Goal: Check status: Check status

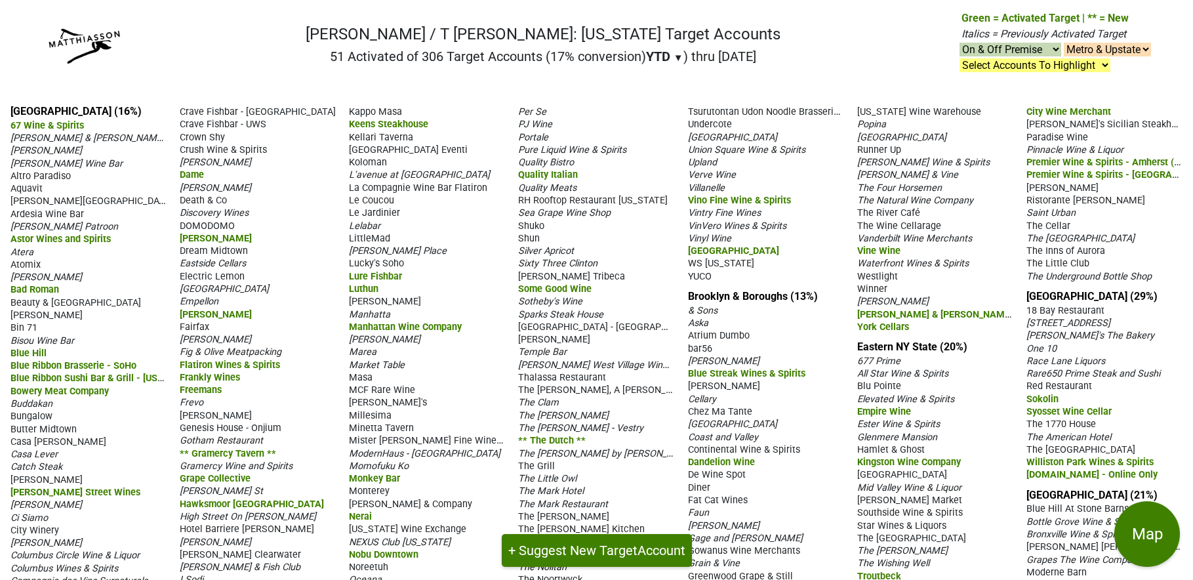
scroll to position [16, 0]
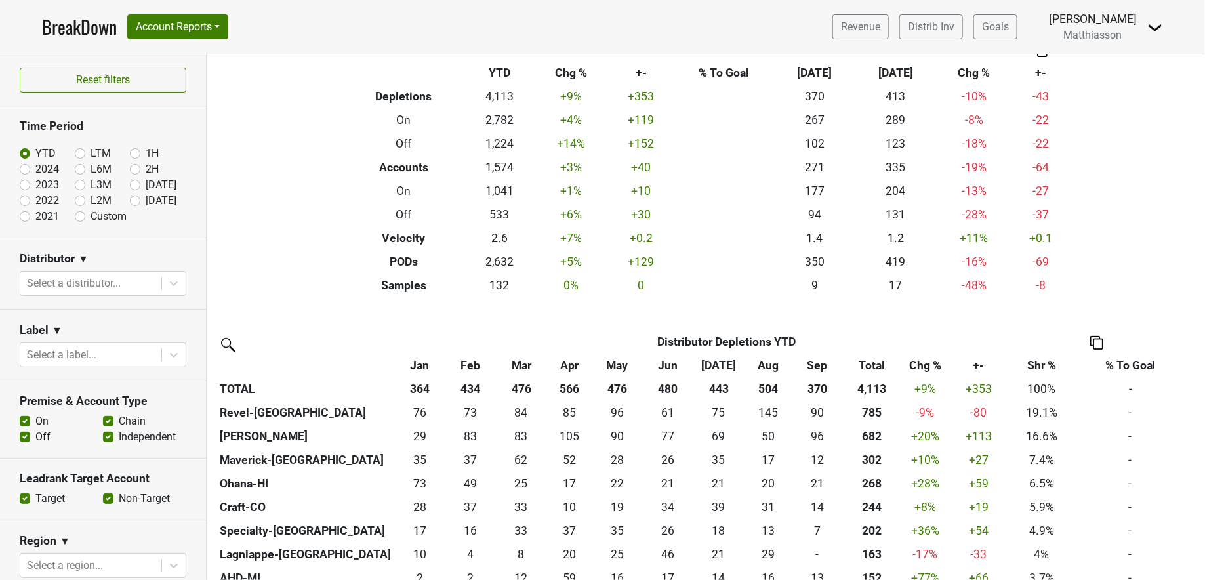
scroll to position [54, 0]
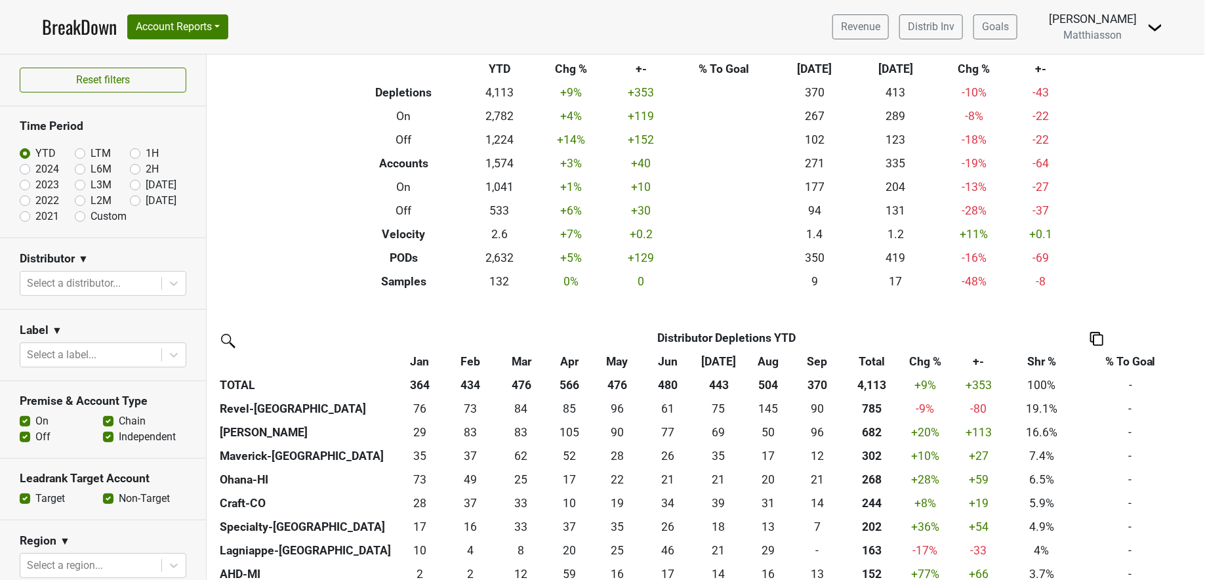
click at [146, 185] on label "Sep '25" at bounding box center [161, 185] width 31 height 16
click at [130, 185] on input "Sep '25" at bounding box center [156, 183] width 52 height 13
radio input "true"
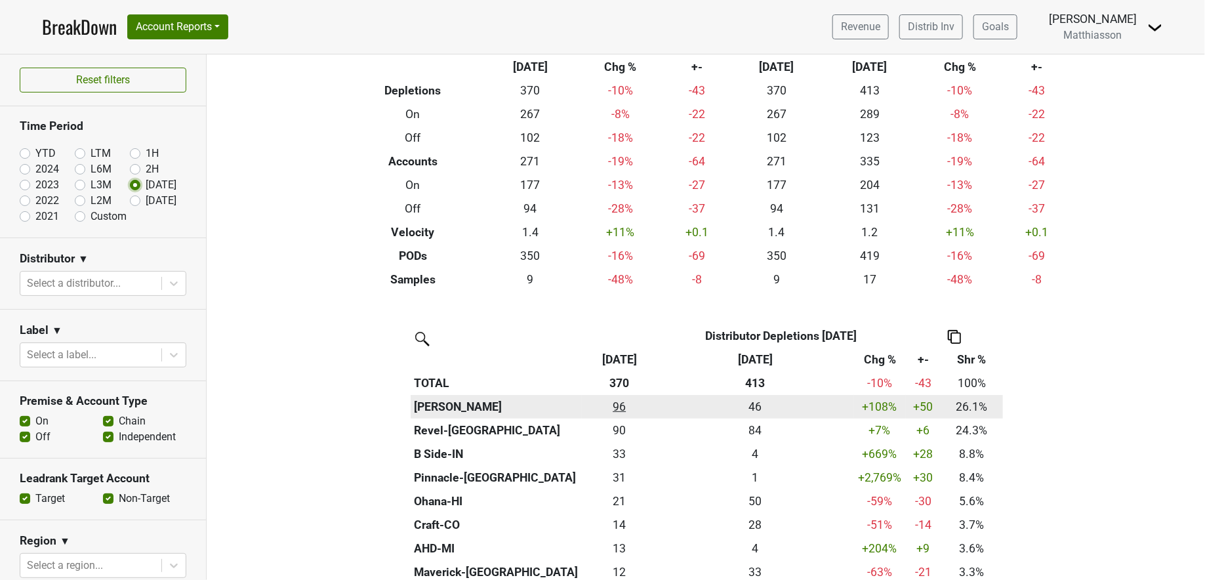
scroll to position [58, 0]
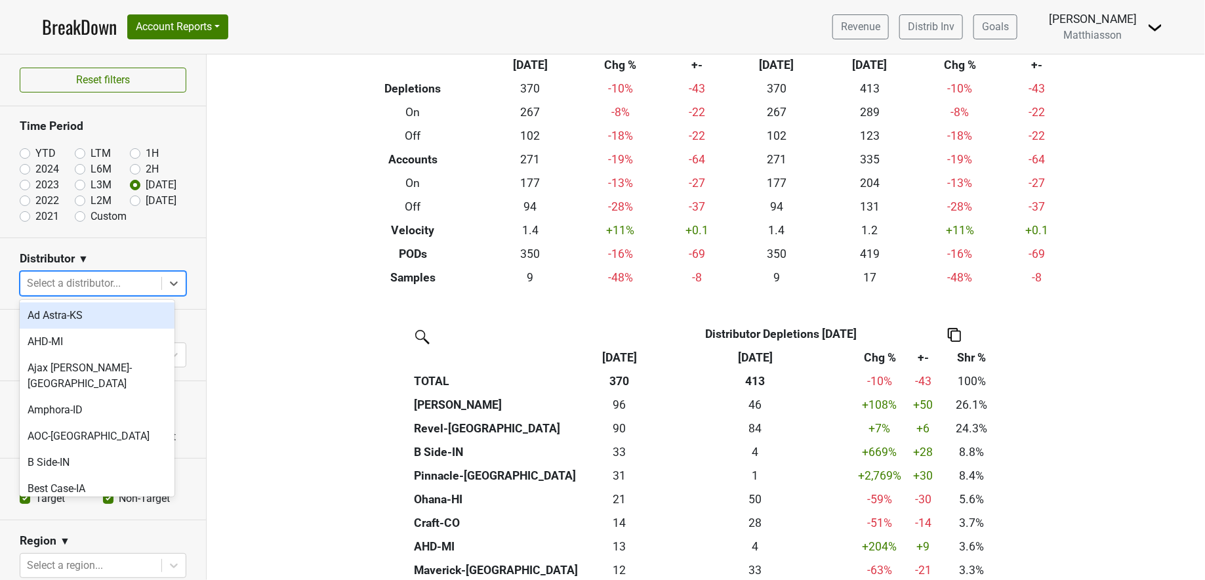
click at [113, 281] on div at bounding box center [91, 283] width 128 height 18
type input "t e"
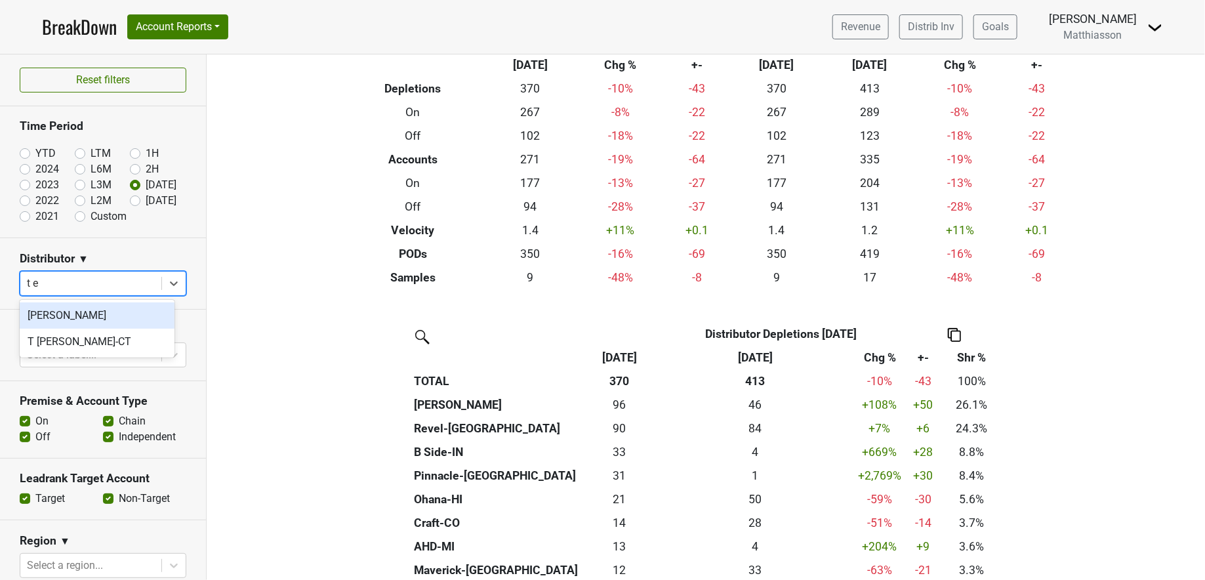
click at [107, 318] on div "T Edward" at bounding box center [97, 315] width 155 height 26
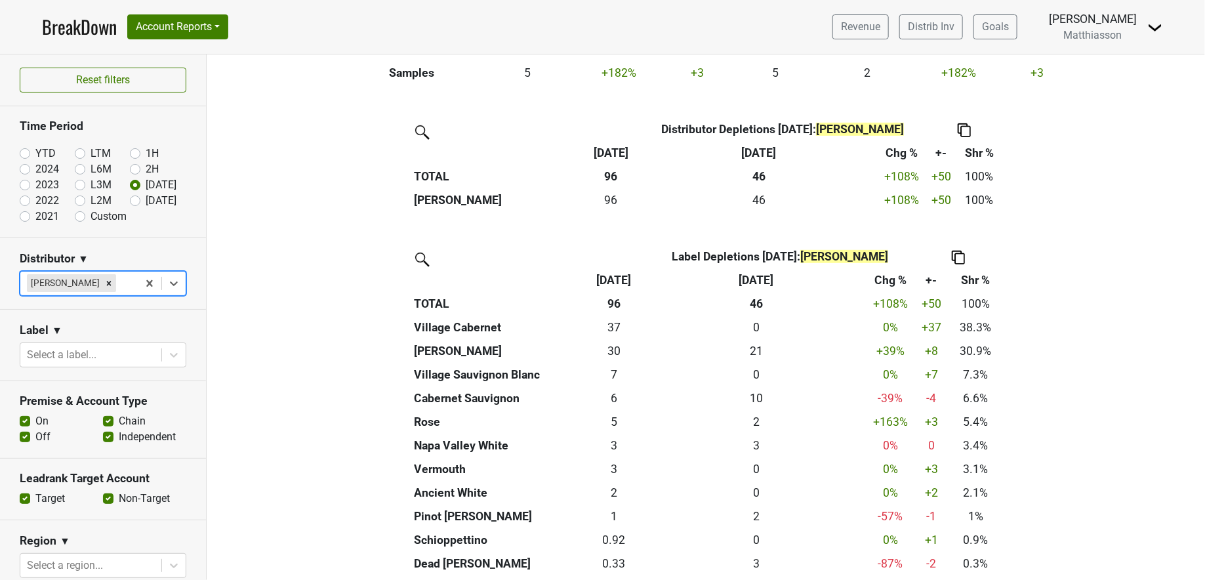
scroll to position [0, 0]
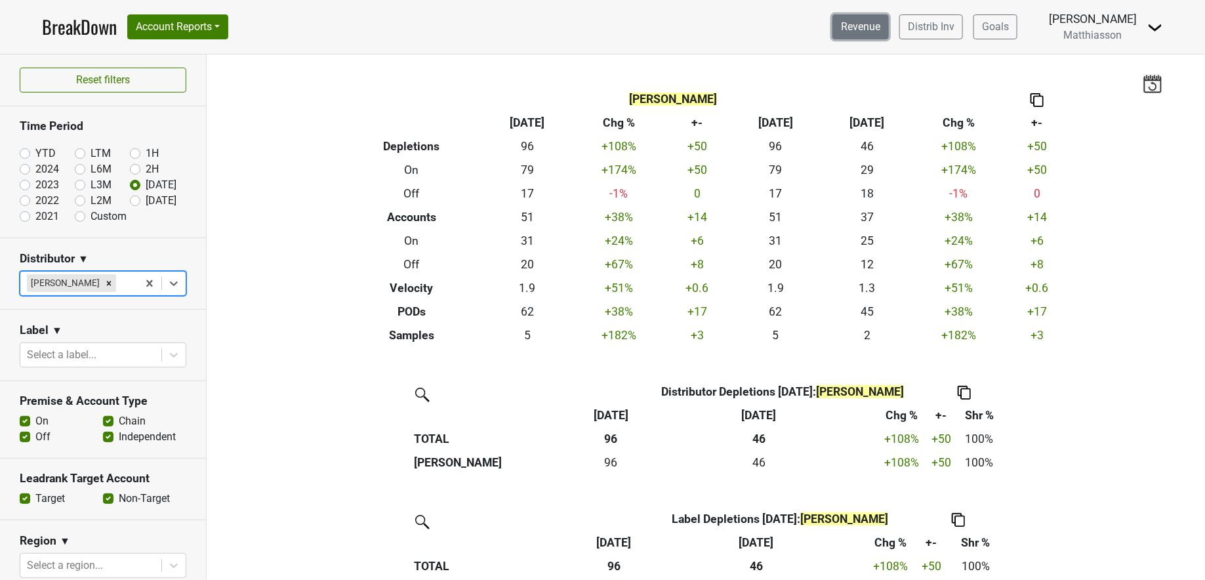
click at [859, 28] on link "Revenue" at bounding box center [861, 26] width 56 height 25
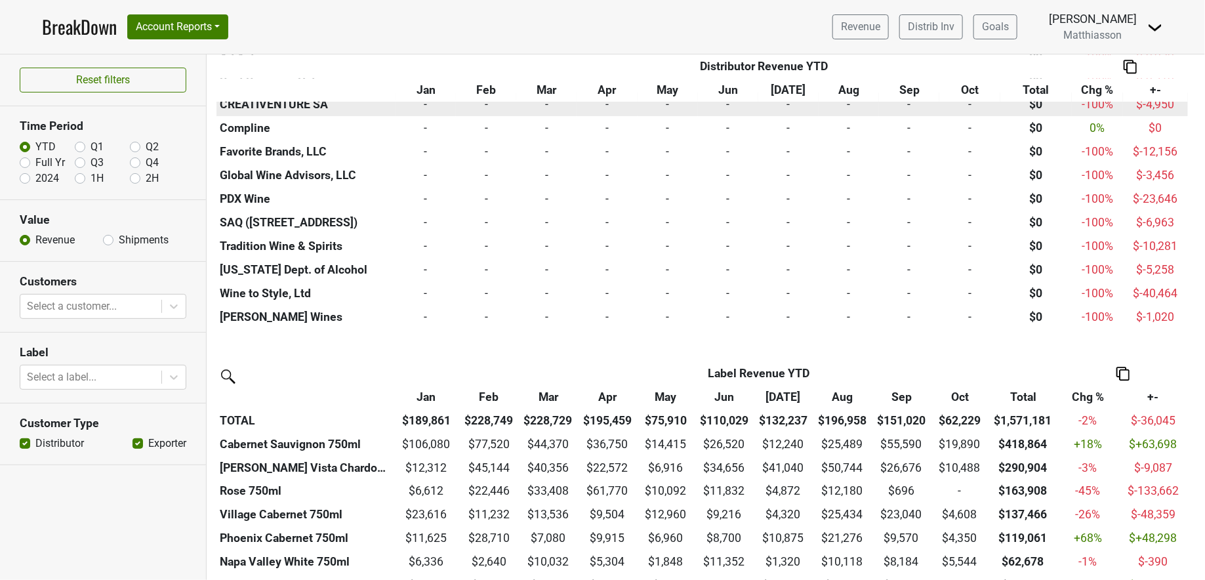
scroll to position [1667, 0]
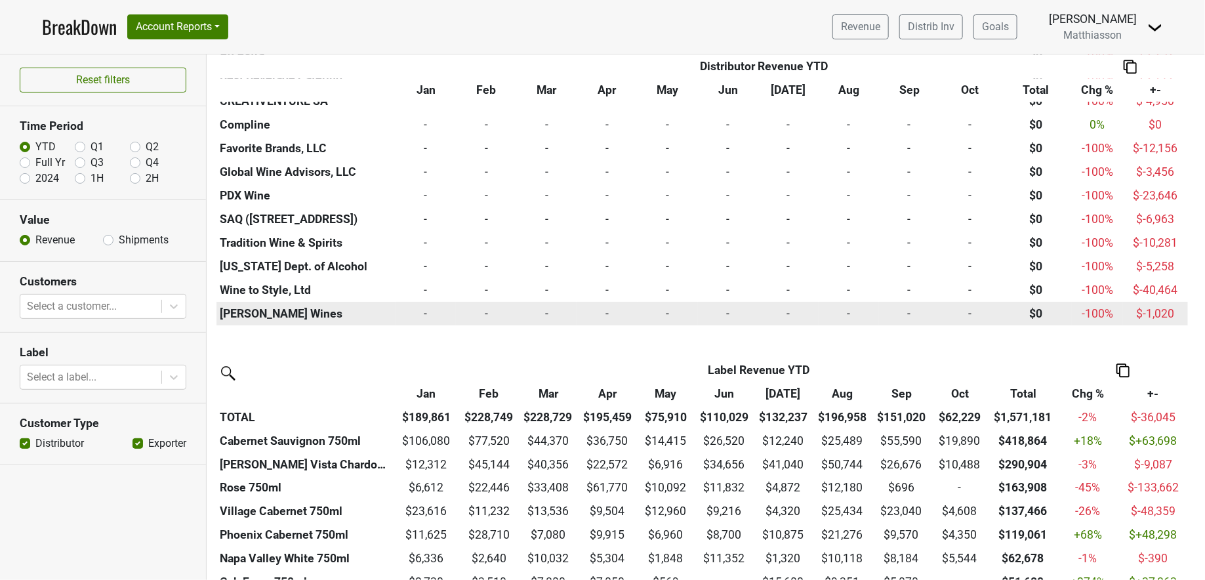
click at [888, 308] on td "-" at bounding box center [909, 314] width 60 height 24
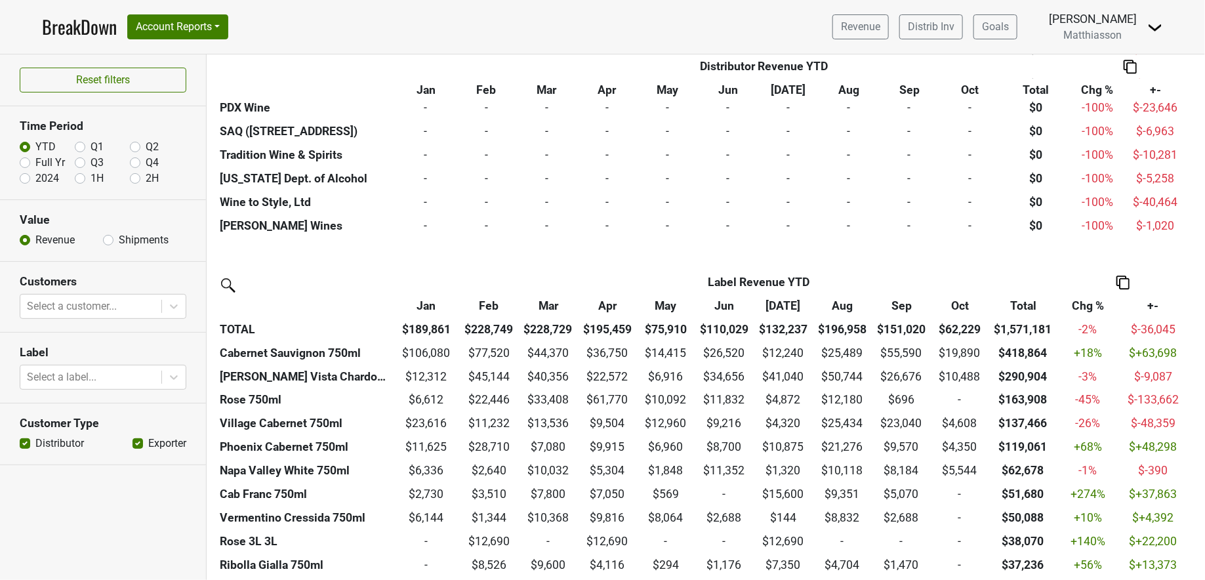
scroll to position [1799, 0]
